Goal: Navigation & Orientation: Find specific page/section

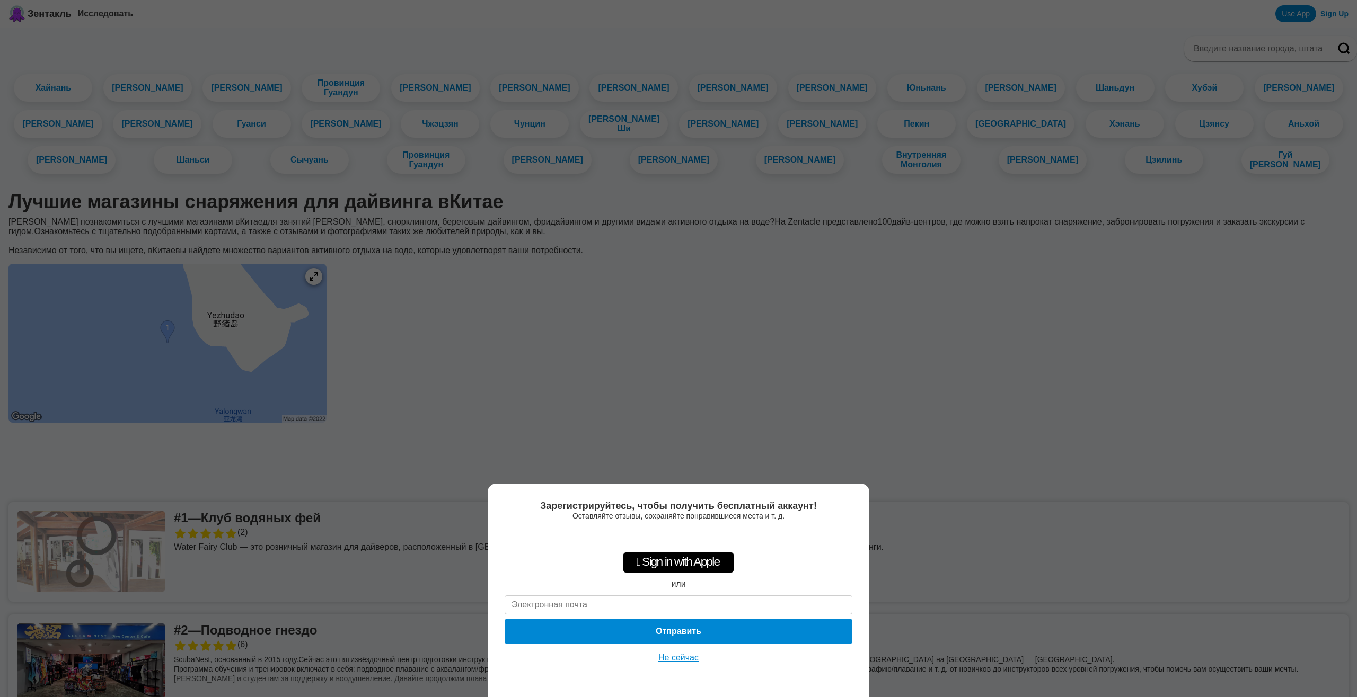
click at [673, 659] on ya-tr-span "Не сейчас" at bounding box center [678, 657] width 40 height 9
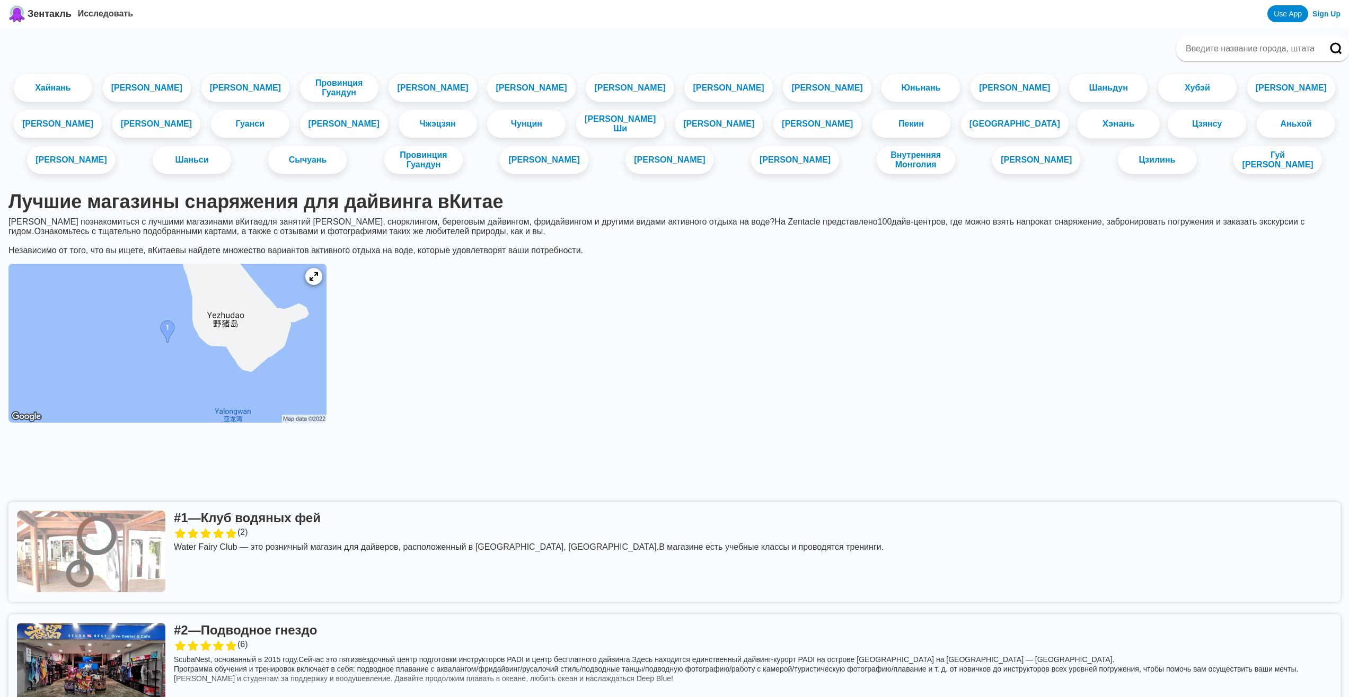
click at [1102, 129] on ya-tr-span "Хэнань" at bounding box center [1118, 124] width 32 height 10
click at [72, 90] on ya-tr-span "Хайнань" at bounding box center [53, 88] width 38 height 10
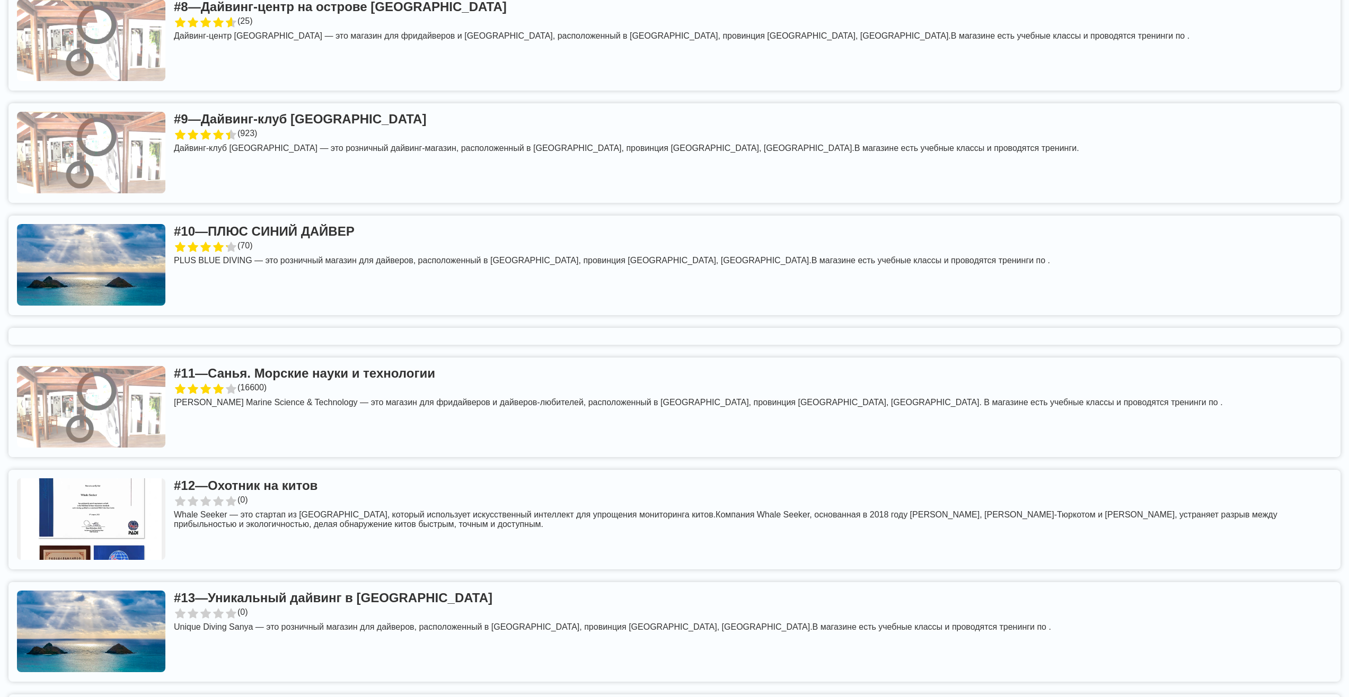
scroll to position [1219, 0]
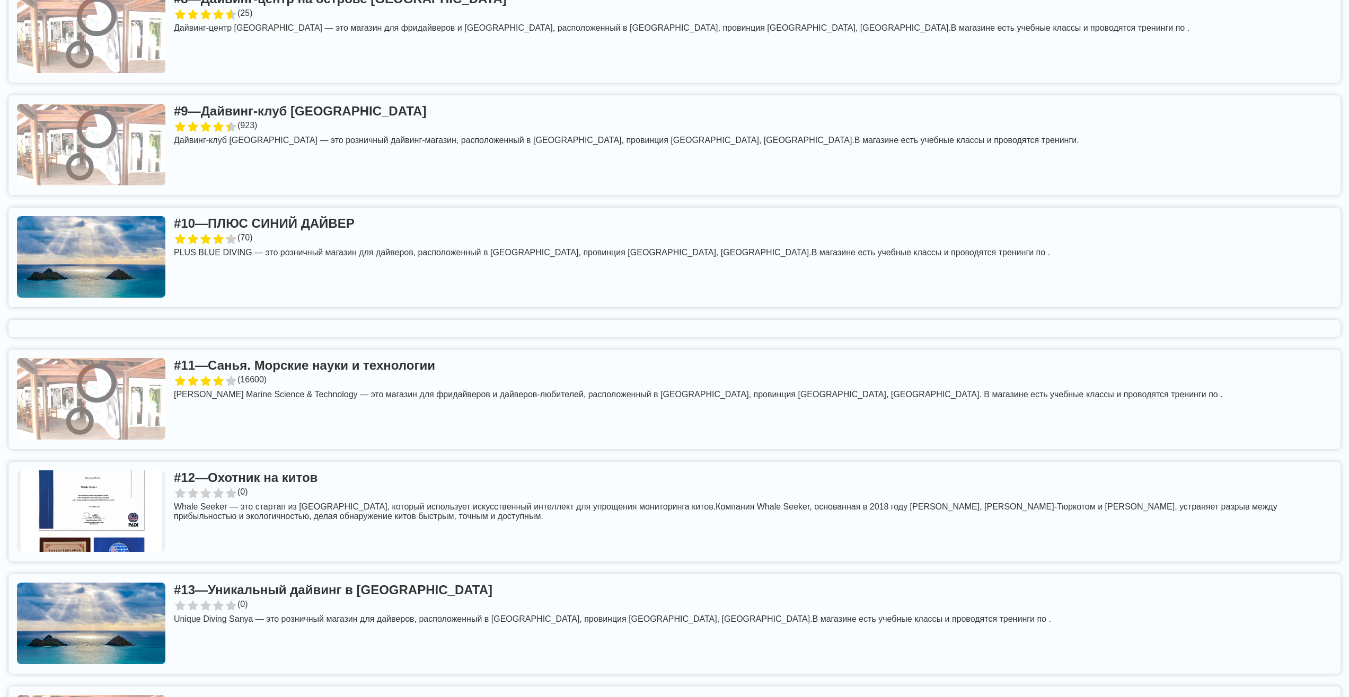
click at [317, 235] on link at bounding box center [674, 258] width 1332 height 100
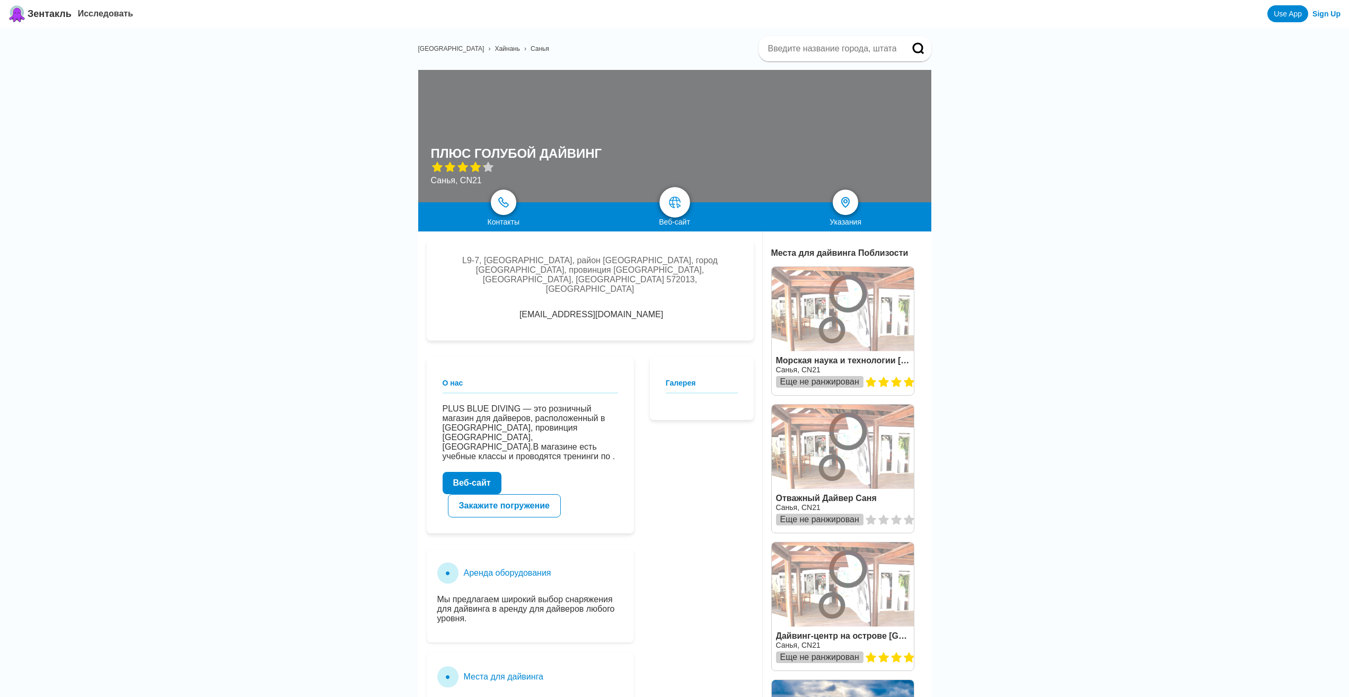
click at [680, 201] on img at bounding box center [674, 202] width 13 height 13
click at [669, 204] on link at bounding box center [674, 202] width 31 height 31
click at [482, 479] on ya-tr-span "Веб-сайт" at bounding box center [472, 483] width 38 height 9
